Goal: Task Accomplishment & Management: Use online tool/utility

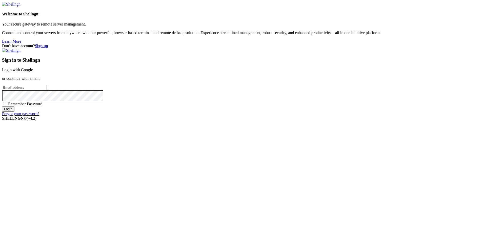
click at [33, 72] on link "Login with Google" at bounding box center [17, 70] width 31 height 4
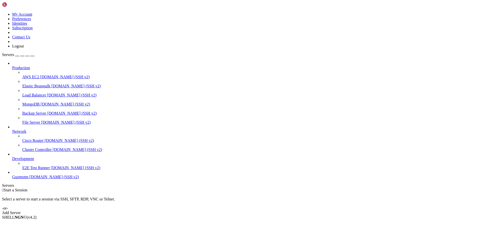
click at [29, 179] on span "[DOMAIN_NAME] (SSH v2)" at bounding box center [54, 177] width 50 height 4
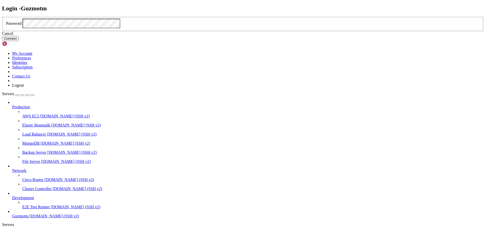
click button "Connect" at bounding box center [10, 38] width 17 height 5
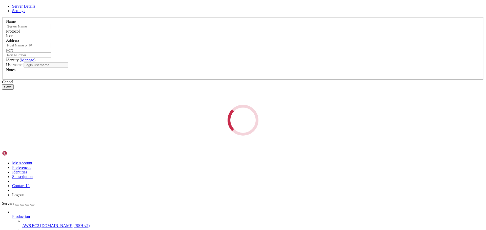
type input "Guzmotm"
type input "[DOMAIN_NAME]"
type input "12587"
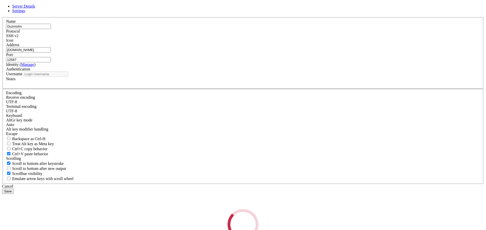
type input "guzmotm"
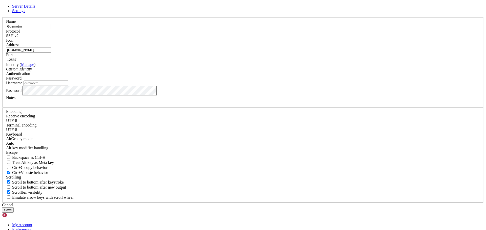
click at [51, 53] on input "[DOMAIN_NAME]" at bounding box center [28, 49] width 45 height 5
type input "[DOMAIN_NAME]"
drag, startPoint x: 287, startPoint y: 88, endPoint x: 227, endPoint y: 86, distance: 60.0
click at [227, 86] on fieldset "Name Guzmotm Protocol SSH v2 Icon Address [DOMAIN_NAME] Port 12587 ( )" at bounding box center [243, 62] width 481 height 91
type input "15724"
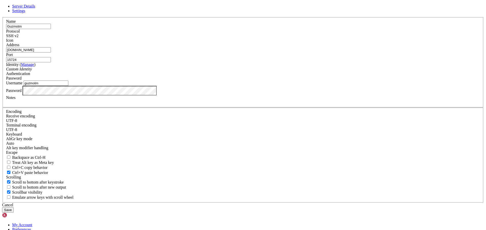
click at [14, 208] on button "Save" at bounding box center [8, 210] width 12 height 5
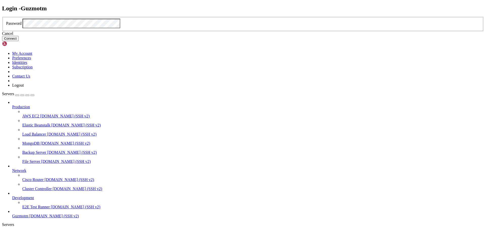
click button "Connect" at bounding box center [10, 38] width 17 height 5
